Goal: Task Accomplishment & Management: Manage account settings

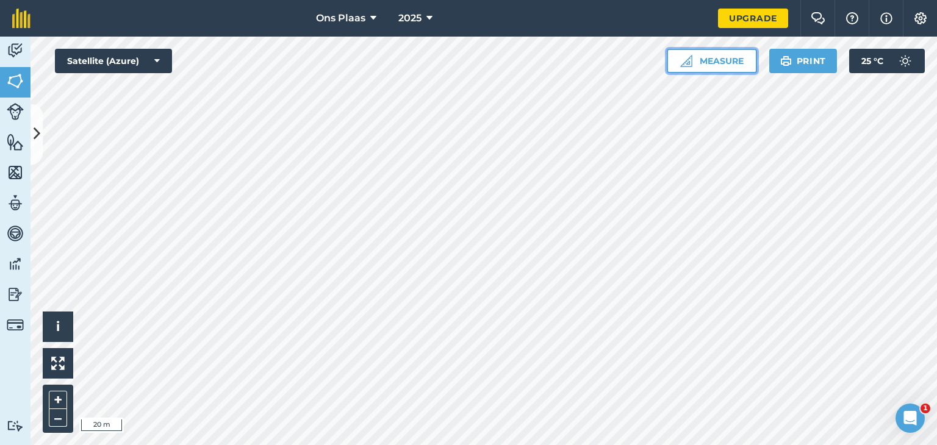
click at [722, 60] on button "Measure" at bounding box center [712, 61] width 90 height 24
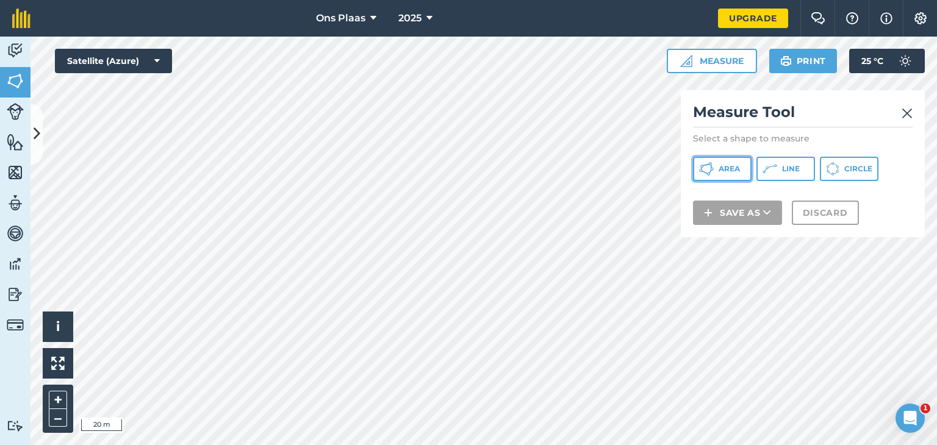
click at [734, 174] on button "Area" at bounding box center [722, 169] width 59 height 24
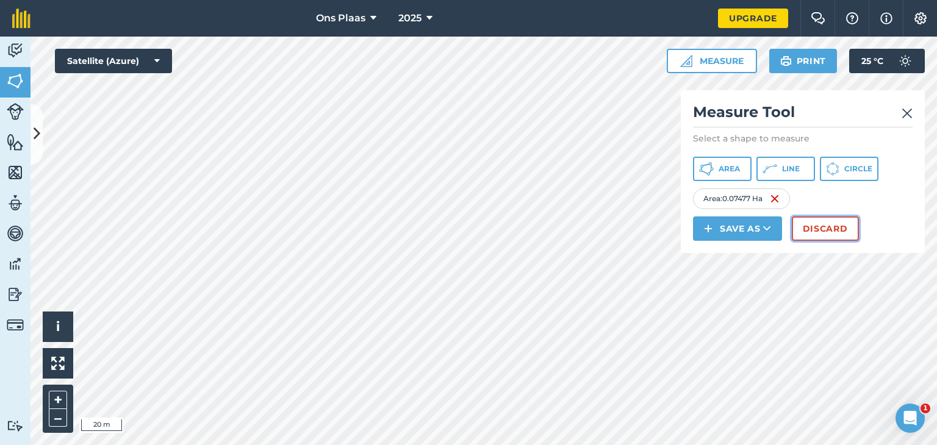
click at [819, 222] on button "Discard" at bounding box center [825, 229] width 67 height 24
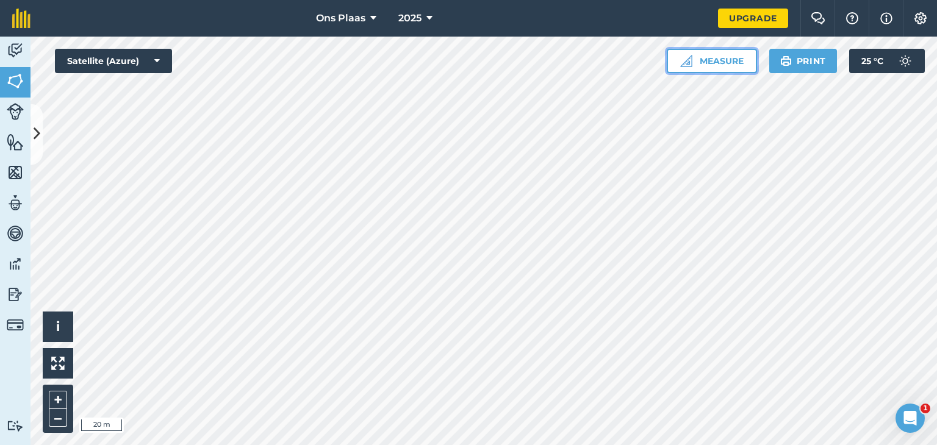
click at [717, 61] on button "Measure" at bounding box center [712, 61] width 90 height 24
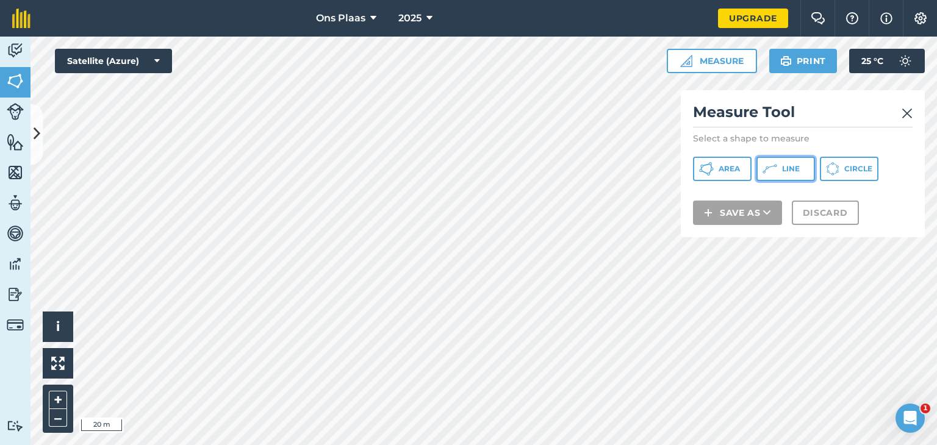
click at [714, 168] on icon at bounding box center [706, 169] width 15 height 15
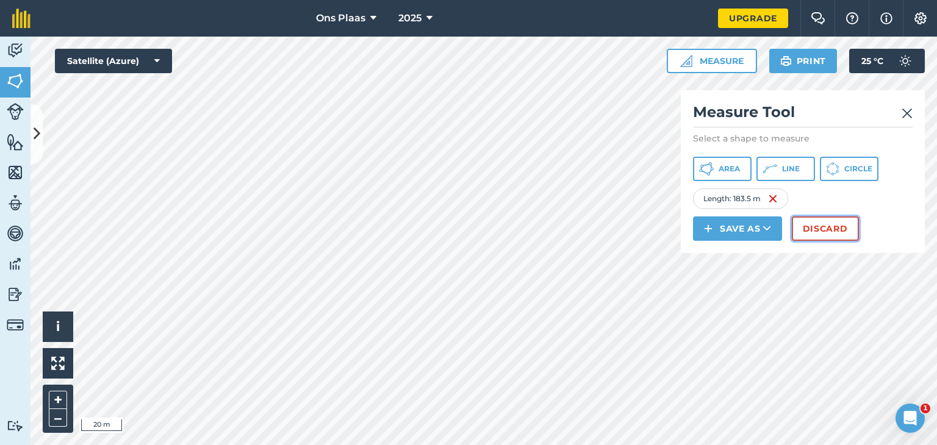
click at [826, 235] on button "Discard" at bounding box center [825, 229] width 67 height 24
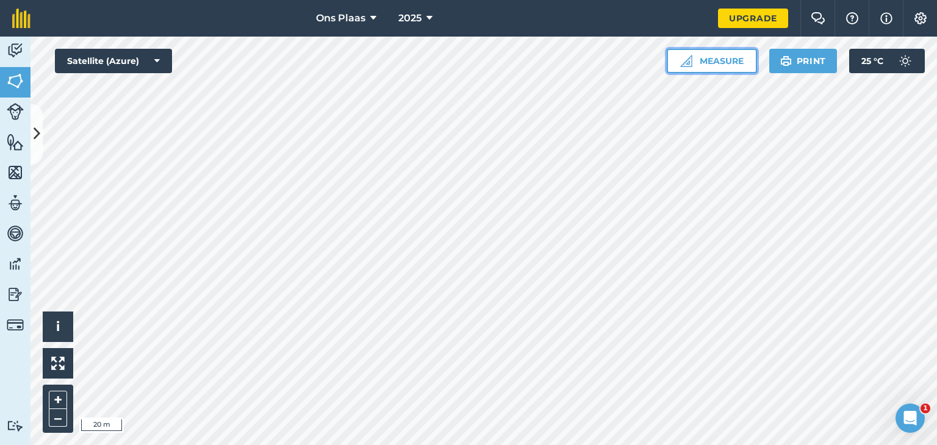
click at [708, 58] on button "Measure" at bounding box center [712, 61] width 90 height 24
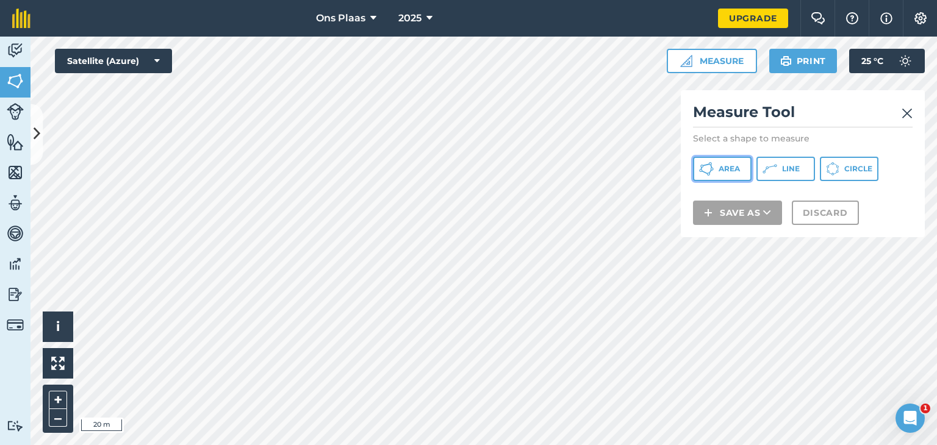
click at [720, 166] on span "Area" at bounding box center [728, 169] width 21 height 10
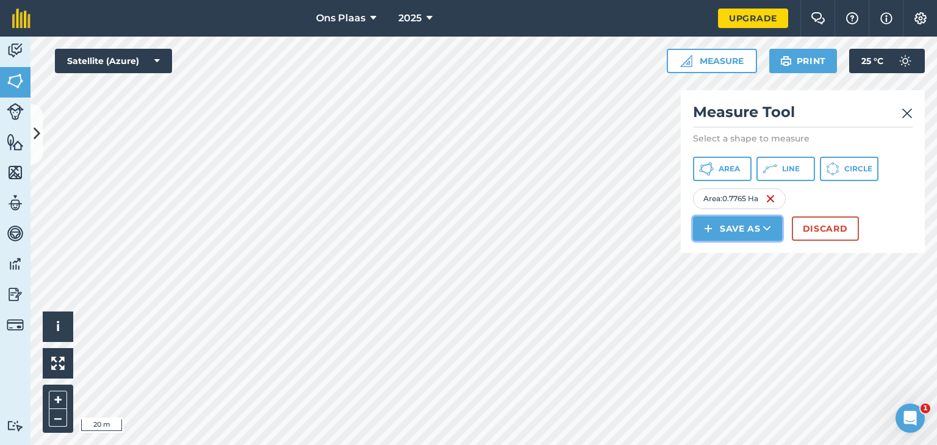
click at [736, 228] on button "Save as" at bounding box center [737, 229] width 89 height 24
click at [736, 254] on link "Field" at bounding box center [737, 256] width 85 height 27
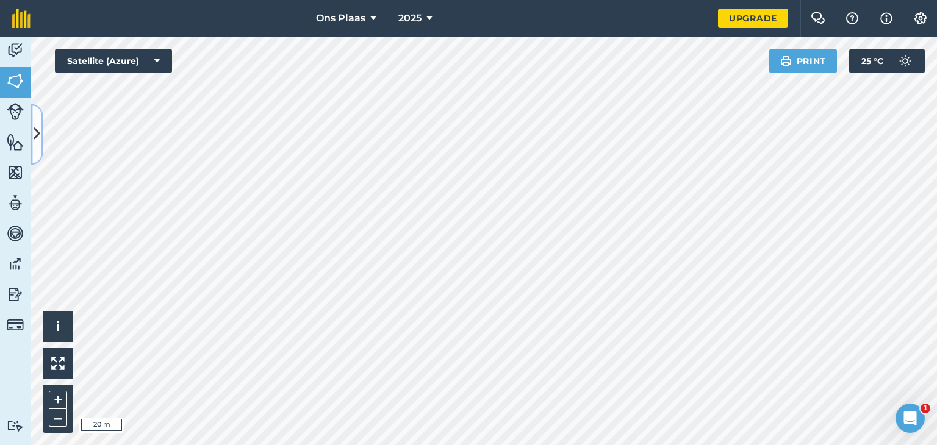
click at [35, 130] on icon at bounding box center [37, 134] width 7 height 21
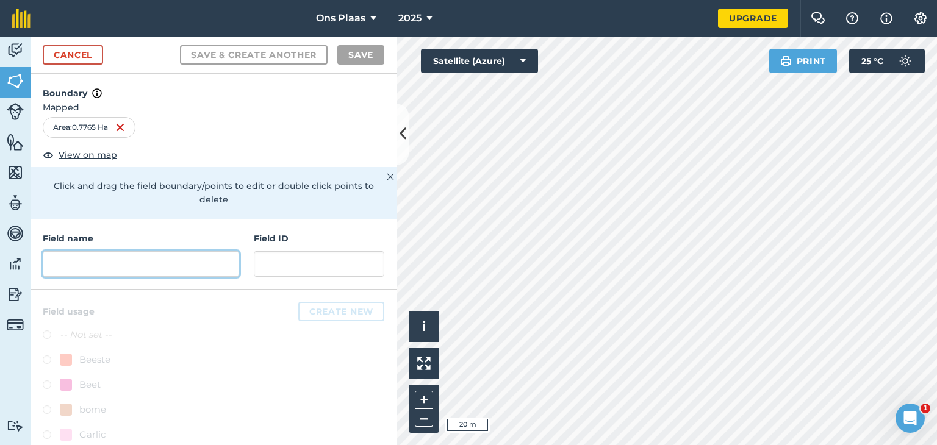
click at [82, 259] on input "text" at bounding box center [141, 264] width 196 height 26
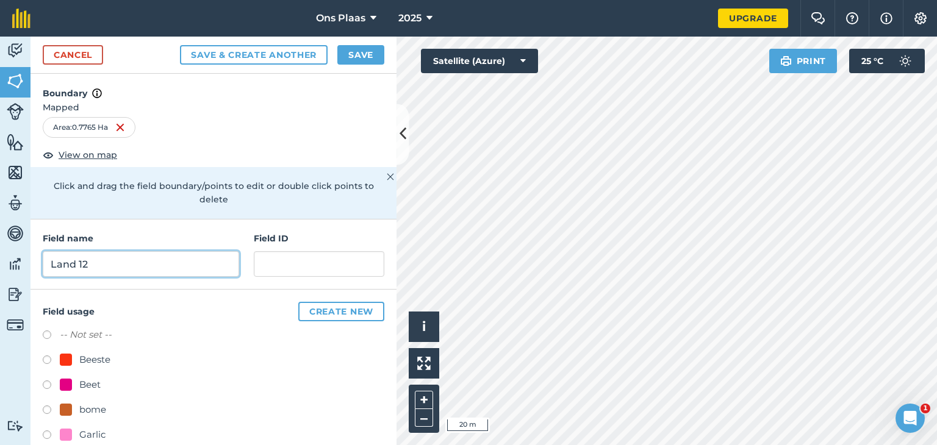
type input "Land 12"
click at [361, 50] on button "Save" at bounding box center [360, 55] width 47 height 20
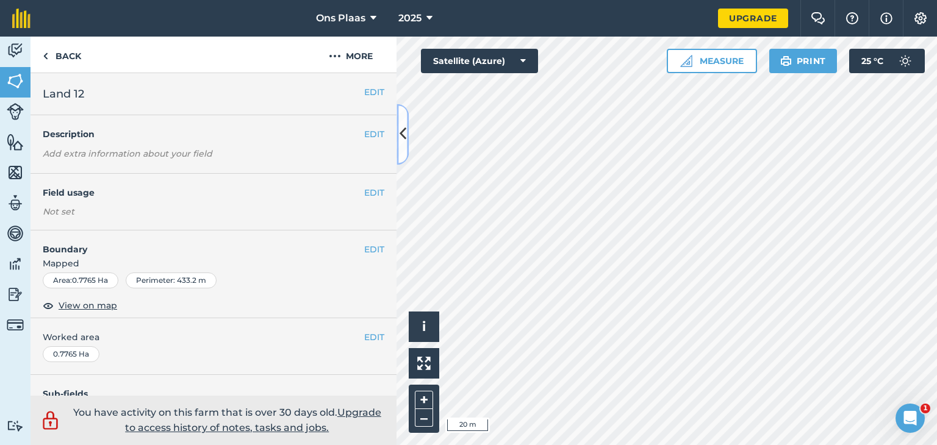
click at [404, 135] on icon at bounding box center [402, 134] width 7 height 21
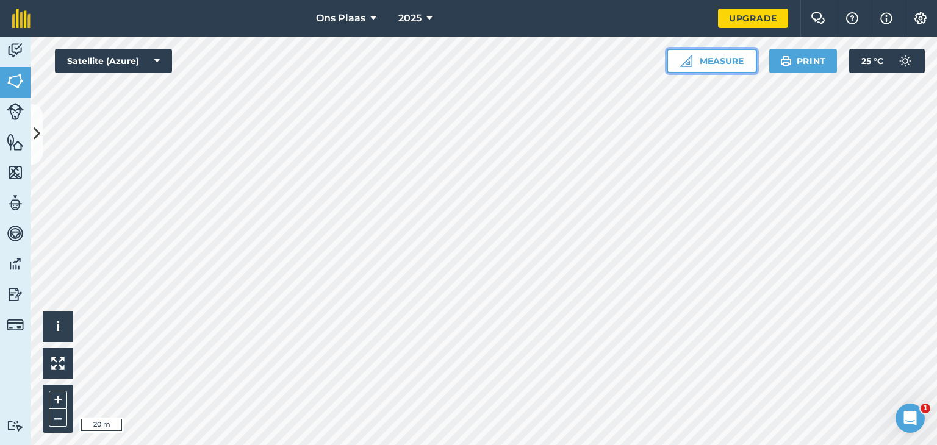
click at [714, 55] on button "Measure" at bounding box center [712, 61] width 90 height 24
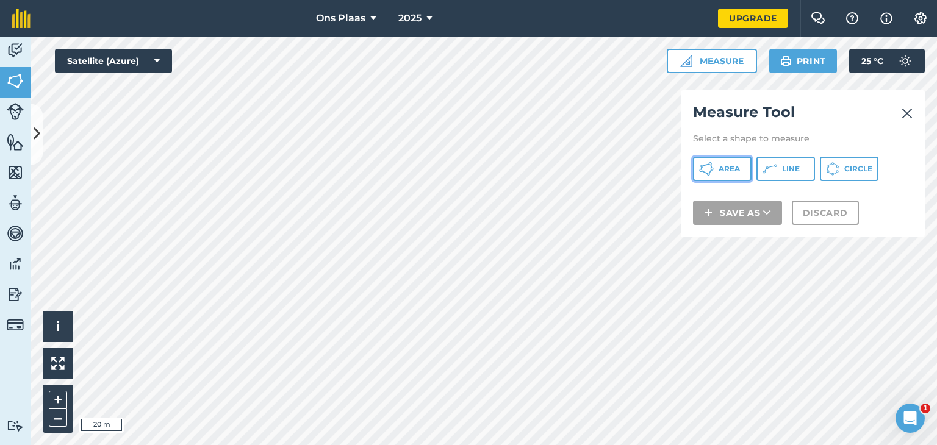
click at [727, 176] on button "Area" at bounding box center [722, 169] width 59 height 24
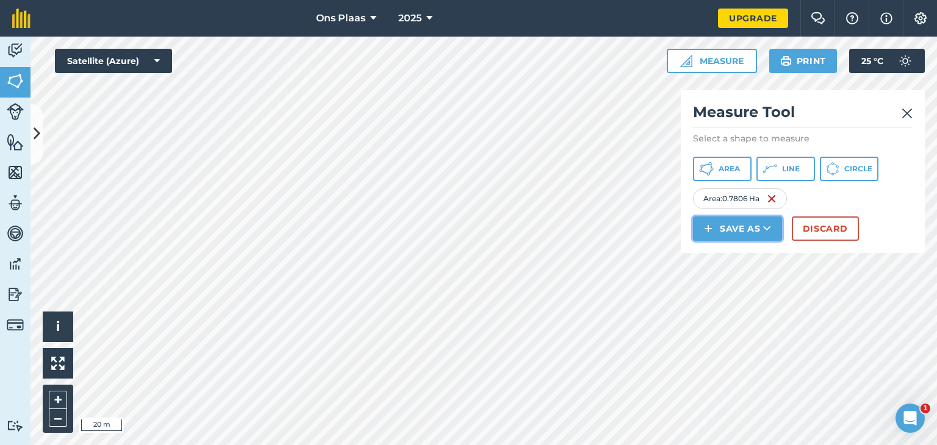
click at [725, 232] on button "Save as" at bounding box center [737, 229] width 89 height 24
click at [729, 257] on link "Field" at bounding box center [737, 256] width 85 height 27
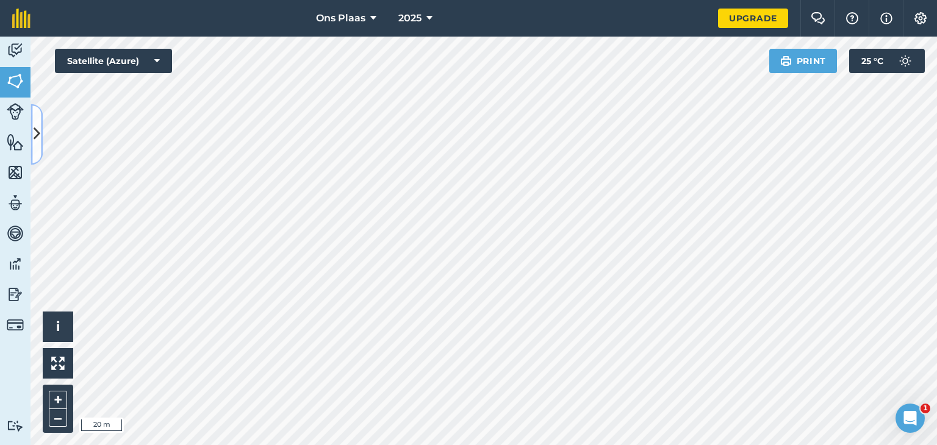
click at [41, 140] on button at bounding box center [36, 134] width 12 height 61
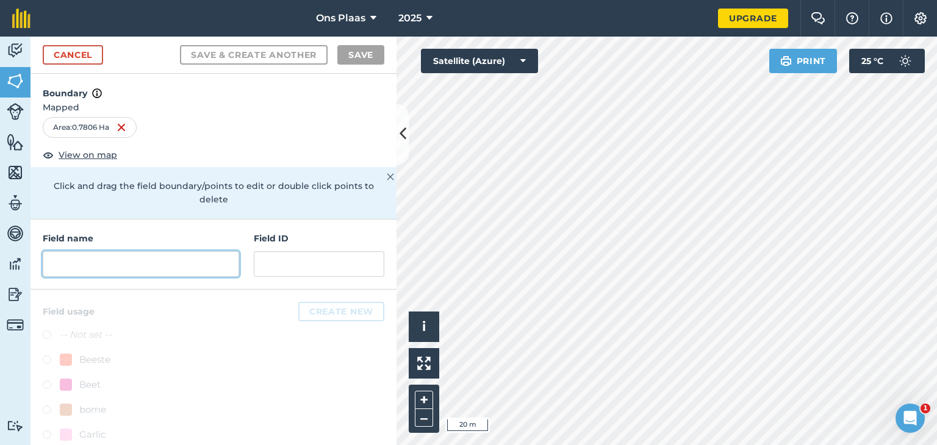
click at [96, 259] on input "text" at bounding box center [141, 264] width 196 height 26
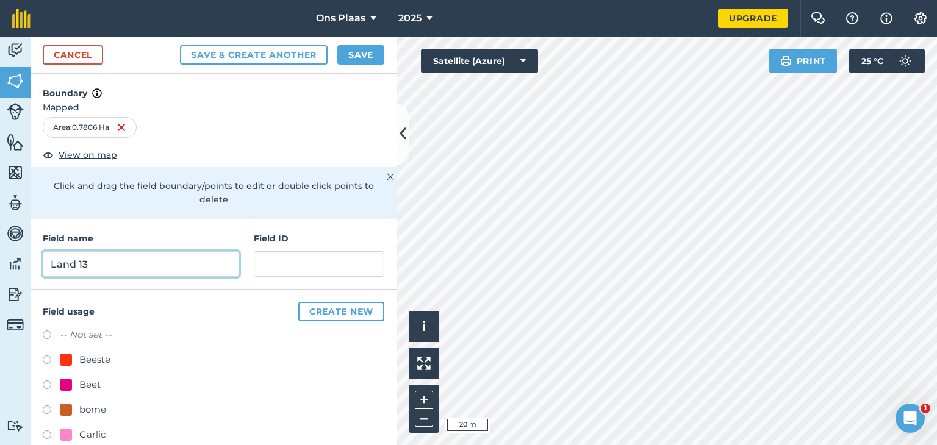
type input "Land 13"
click at [356, 51] on button "Save" at bounding box center [360, 55] width 47 height 20
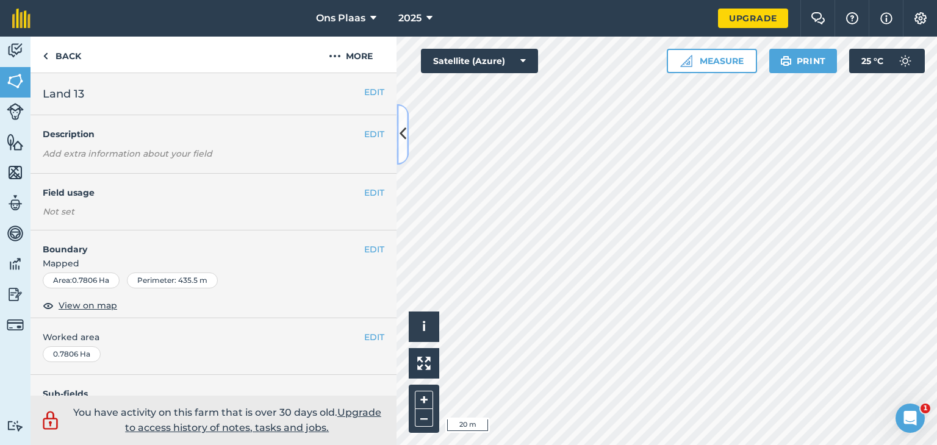
click at [402, 127] on icon at bounding box center [402, 134] width 7 height 21
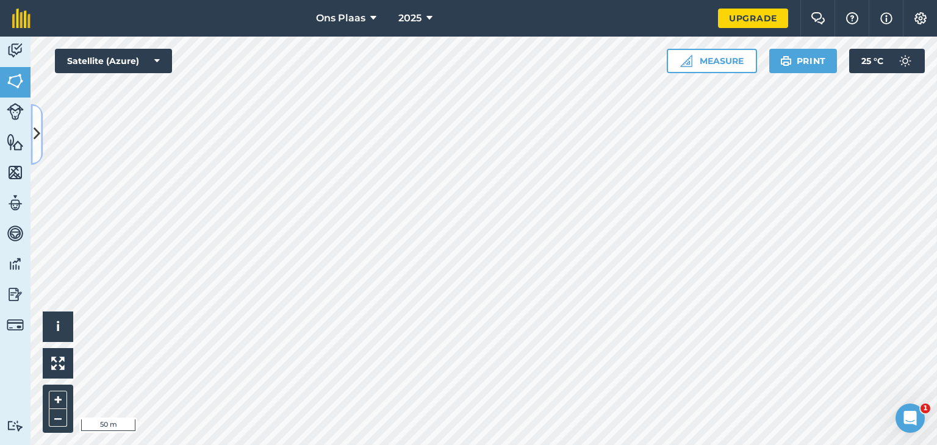
click at [37, 129] on icon at bounding box center [37, 134] width 7 height 21
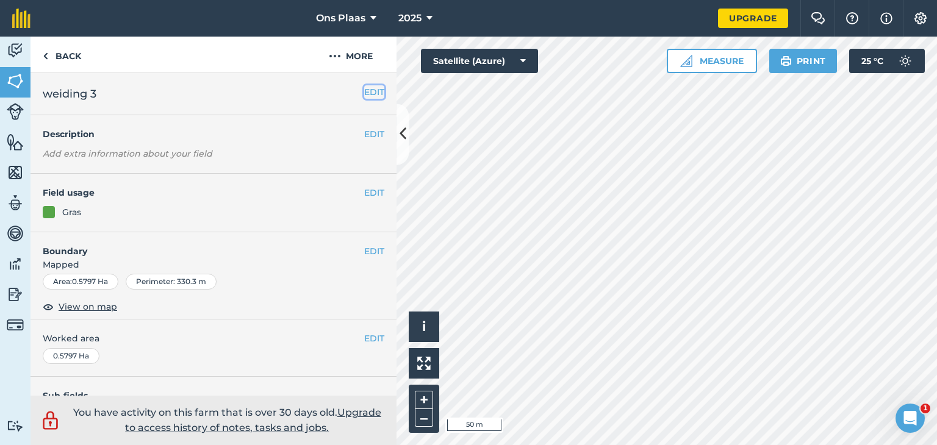
click at [364, 91] on button "EDIT" at bounding box center [374, 91] width 20 height 13
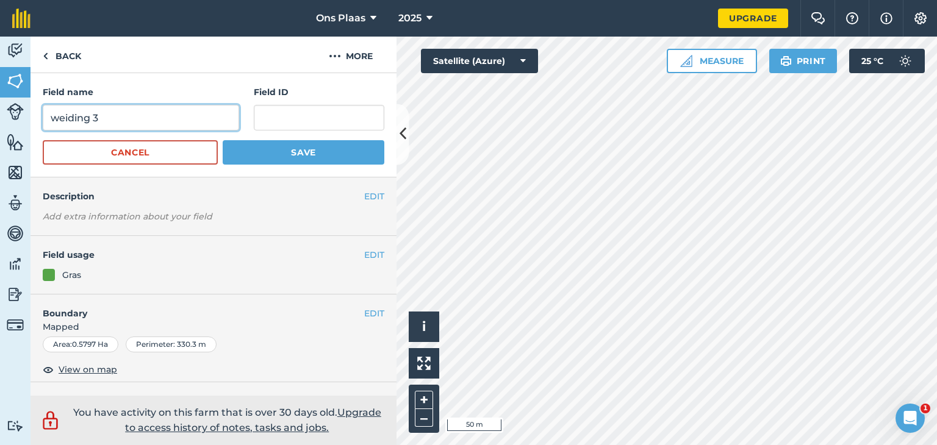
click at [115, 113] on input "weiding 3" at bounding box center [141, 118] width 196 height 26
type input "weiding 4"
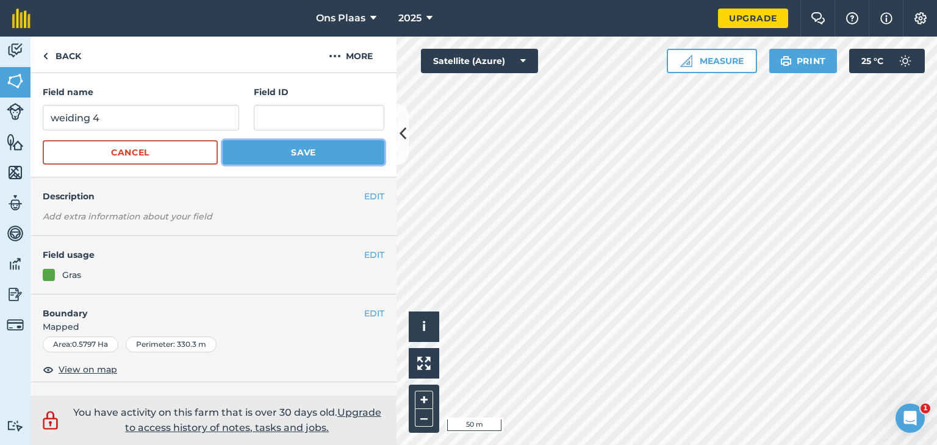
click at [251, 154] on button "Save" at bounding box center [304, 152] width 162 height 24
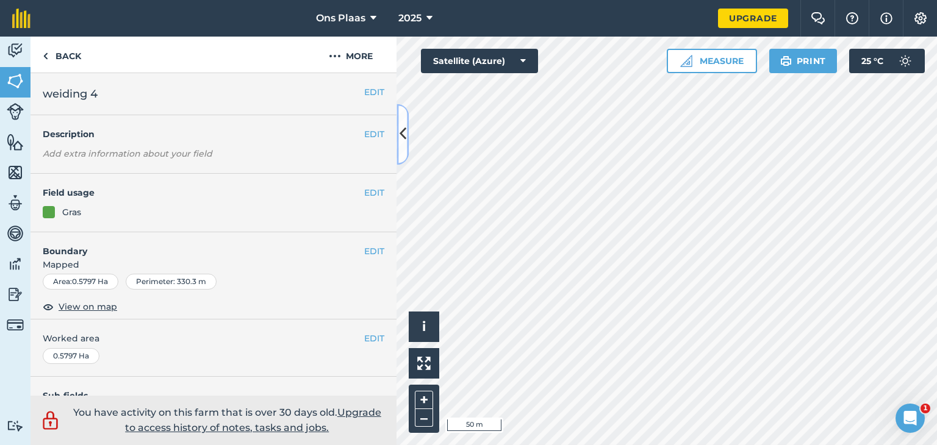
click at [404, 135] on icon at bounding box center [402, 134] width 7 height 21
